Goal: Navigation & Orientation: Find specific page/section

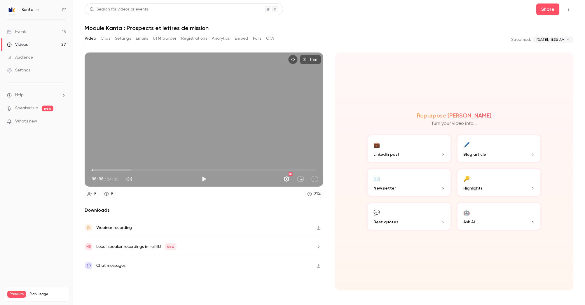
click at [38, 29] on link "Events 16" at bounding box center [36, 31] width 73 height 13
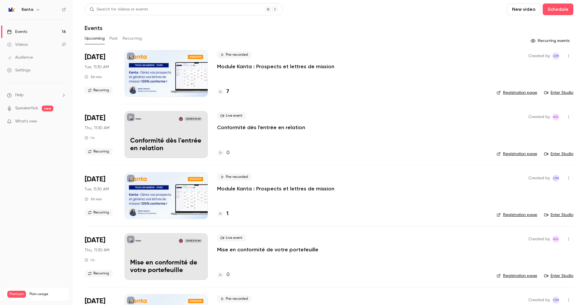
click at [29, 7] on h6 "Kanta" at bounding box center [28, 10] width 12 height 6
click at [32, 11] on h6 "Kanta" at bounding box center [28, 10] width 12 height 6
click at [37, 8] on icon "button" at bounding box center [38, 9] width 5 height 5
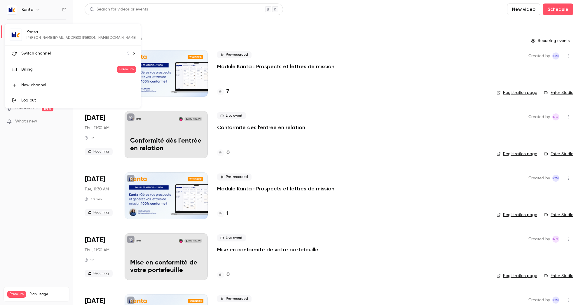
click at [48, 55] on span "Switch channel" at bounding box center [35, 54] width 29 height 6
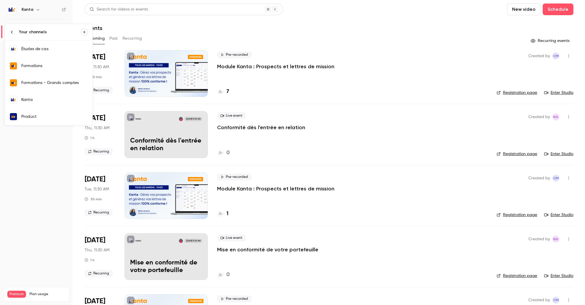
click at [48, 66] on div "Formations" at bounding box center [54, 66] width 67 height 6
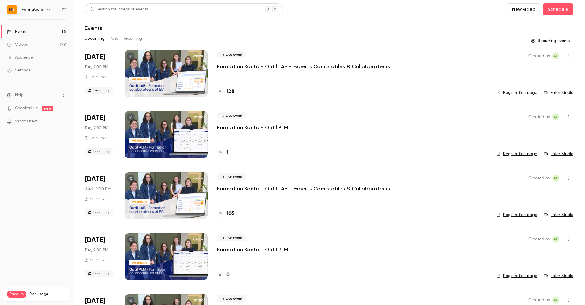
click at [110, 40] on button "Past" at bounding box center [113, 38] width 8 height 9
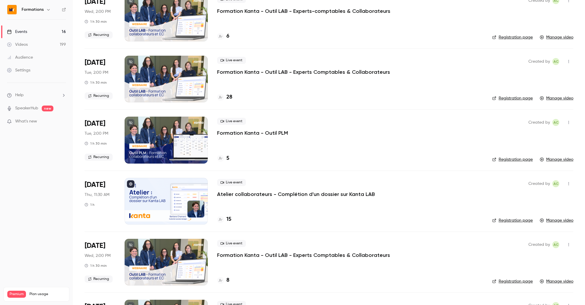
scroll to position [799, 0]
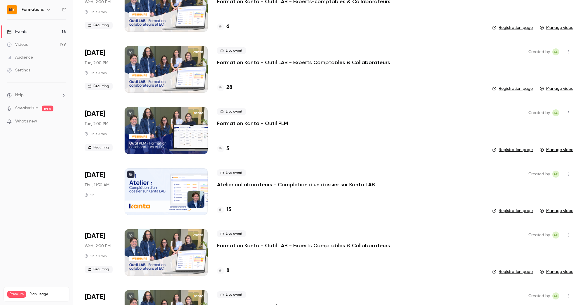
click at [163, 186] on div at bounding box center [166, 191] width 83 height 47
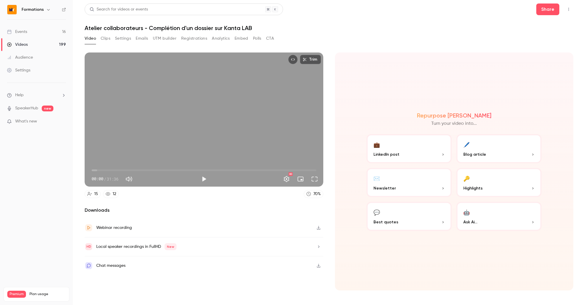
click at [105, 40] on button "Clips" at bounding box center [106, 38] width 10 height 9
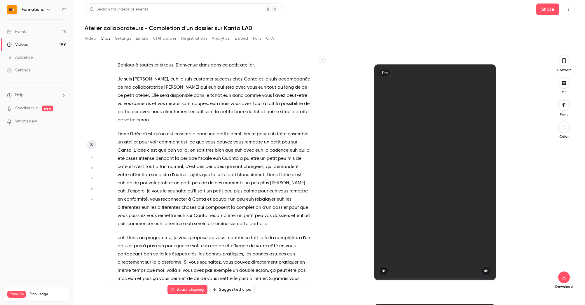
click at [125, 36] on button "Settings" at bounding box center [123, 38] width 16 height 9
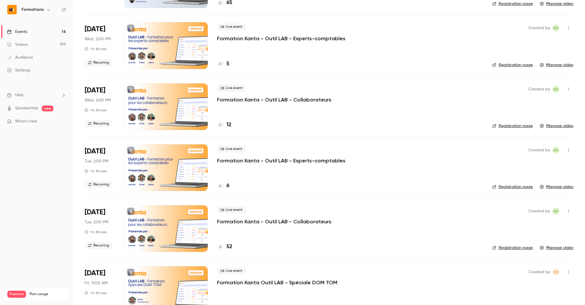
scroll to position [6207, 0]
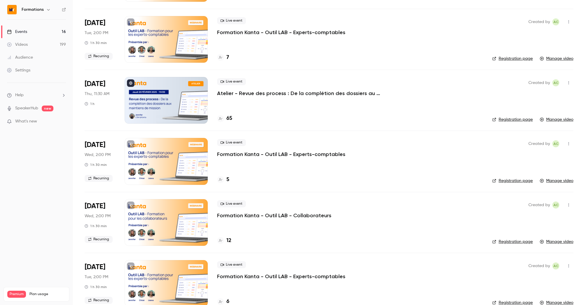
click at [160, 109] on div at bounding box center [166, 100] width 83 height 47
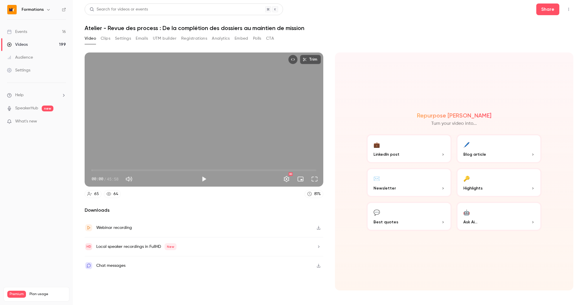
click at [223, 37] on button "Analytics" at bounding box center [221, 38] width 18 height 9
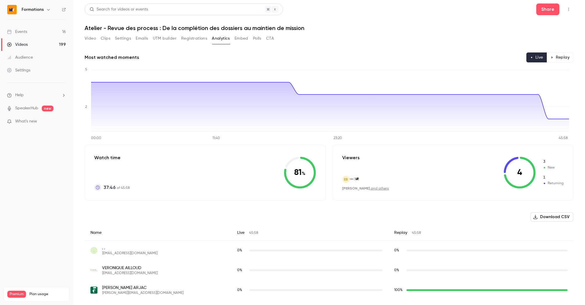
click at [99, 39] on div "Video Clips Settings Emails UTM builder Registrations Analytics Embed Polls CTA" at bounding box center [180, 38] width 190 height 9
click at [125, 39] on button "Settings" at bounding box center [123, 38] width 16 height 9
click at [25, 34] on div "Events" at bounding box center [17, 32] width 20 height 6
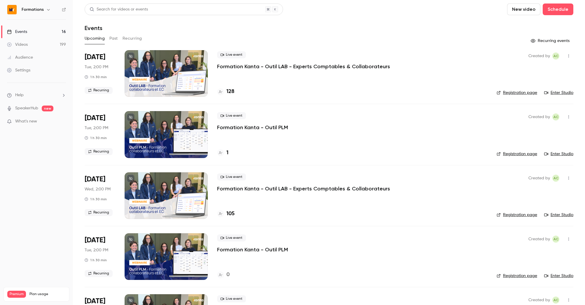
click at [115, 39] on button "Past" at bounding box center [113, 38] width 8 height 9
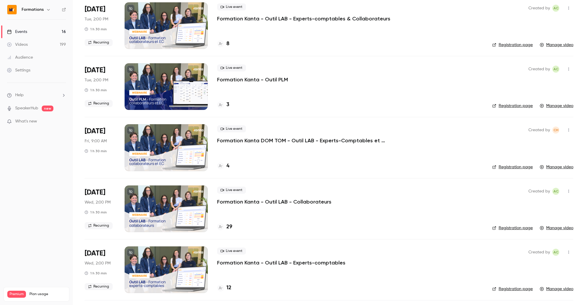
scroll to position [1302, 0]
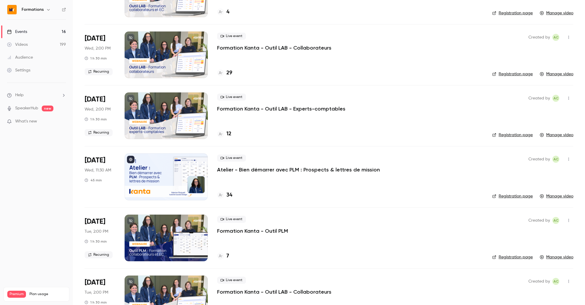
click at [164, 177] on div at bounding box center [166, 177] width 83 height 47
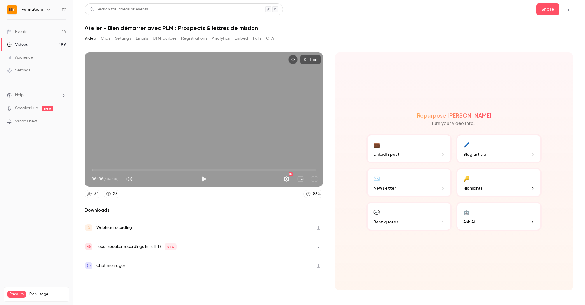
click at [106, 36] on button "Clips" at bounding box center [106, 38] width 10 height 9
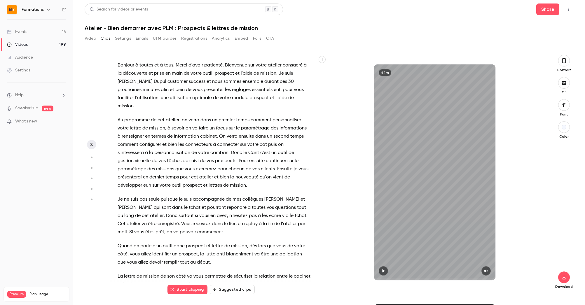
click at [95, 39] on button "Video" at bounding box center [90, 38] width 11 height 9
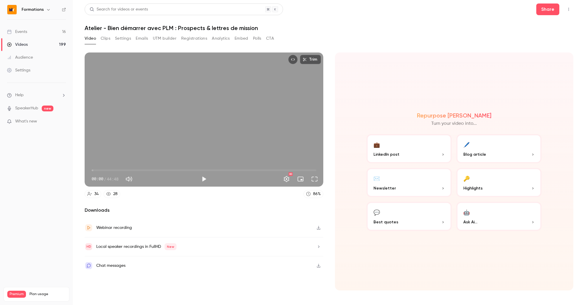
click at [132, 38] on div "Video Clips Settings Emails UTM builder Registrations Analytics Embed Polls CTA" at bounding box center [180, 38] width 190 height 9
click at [129, 38] on button "Settings" at bounding box center [123, 38] width 16 height 9
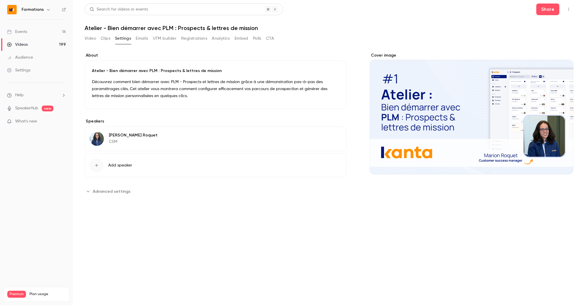
click at [472, 119] on div "Cover image" at bounding box center [472, 114] width 204 height 122
click at [0, 0] on input "Cover image" at bounding box center [0, 0] width 0 height 0
click at [33, 9] on h6 "Formations" at bounding box center [33, 10] width 22 height 6
click at [46, 9] on icon "button" at bounding box center [48, 9] width 5 height 5
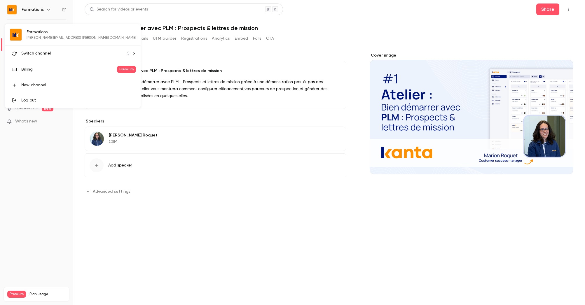
click at [47, 55] on span "Switch channel" at bounding box center [35, 54] width 29 height 6
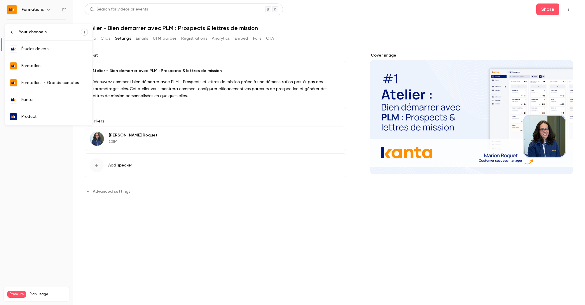
click at [35, 65] on div "Formations" at bounding box center [54, 66] width 67 height 6
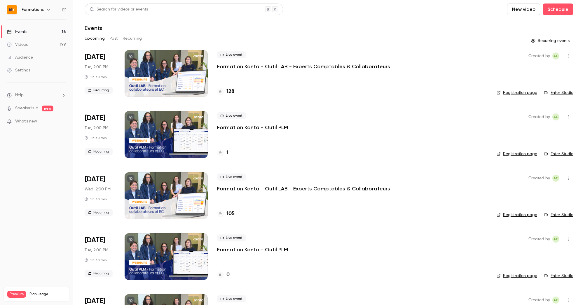
click at [115, 38] on button "Past" at bounding box center [113, 38] width 8 height 9
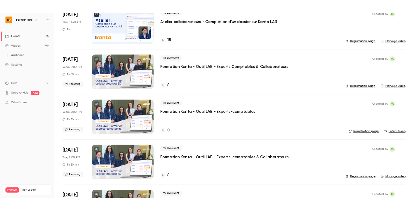
scroll to position [971, 0]
